Goal: Information Seeking & Learning: Learn about a topic

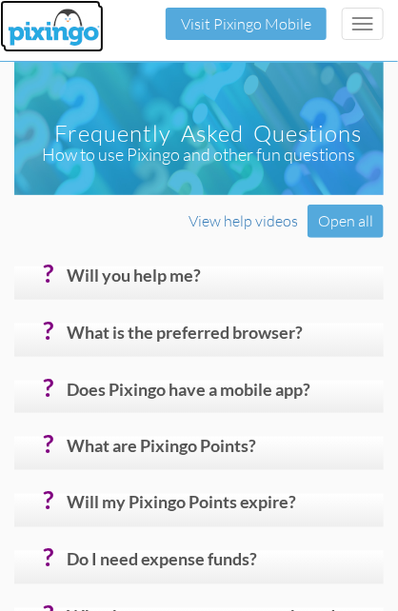
click at [60, 31] on img at bounding box center [53, 29] width 101 height 48
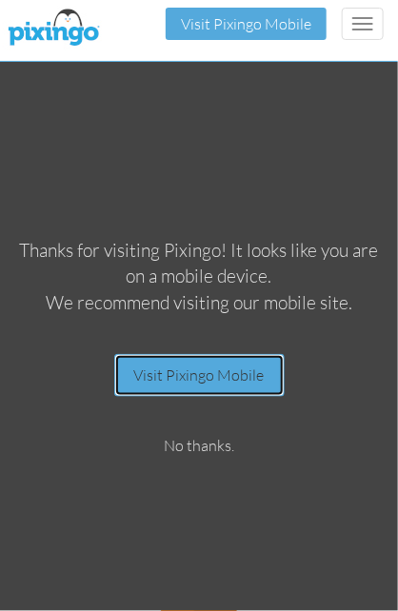
click at [211, 383] on link "Visit Pixingo Mobile" at bounding box center [199, 375] width 170 height 43
